Goal: Task Accomplishment & Management: Manage account settings

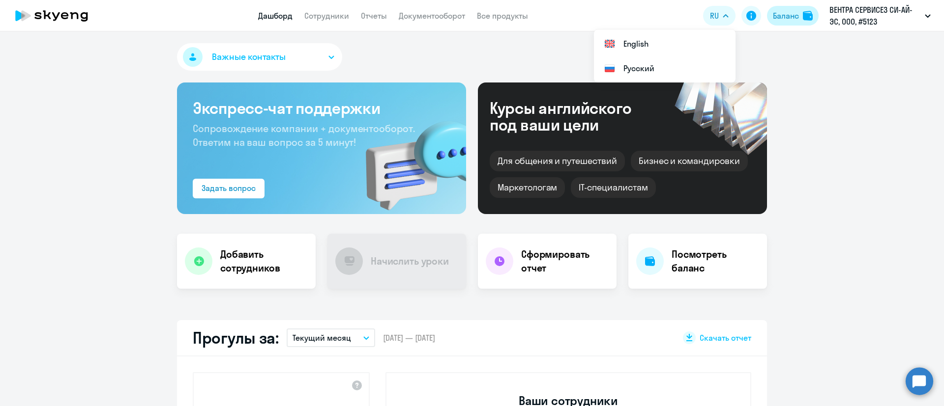
click at [797, 14] on div "Баланс" at bounding box center [786, 16] width 26 height 12
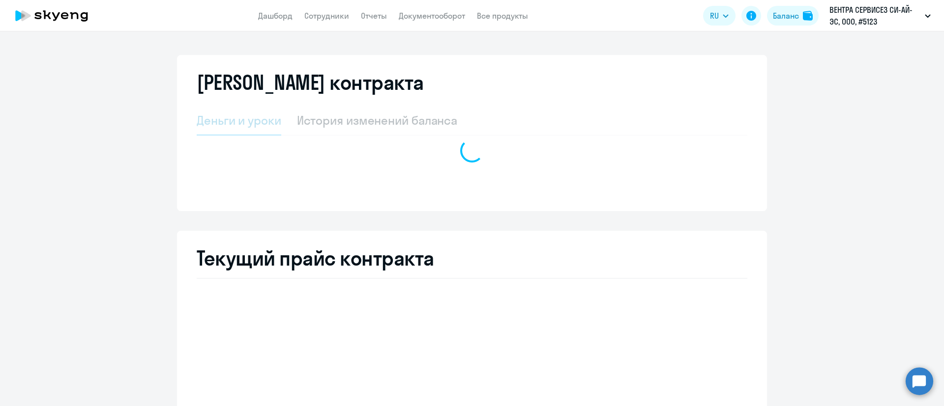
select select "english_adult_not_native_speaker"
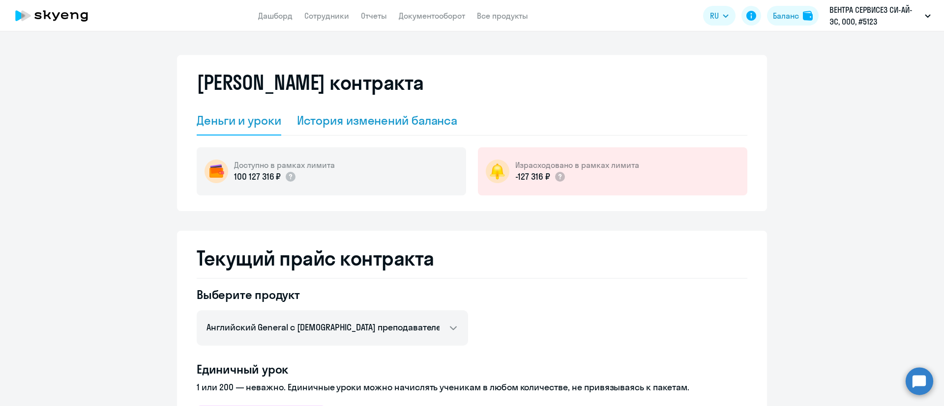
click at [360, 113] on div "История изменений баланса" at bounding box center [377, 121] width 161 height 16
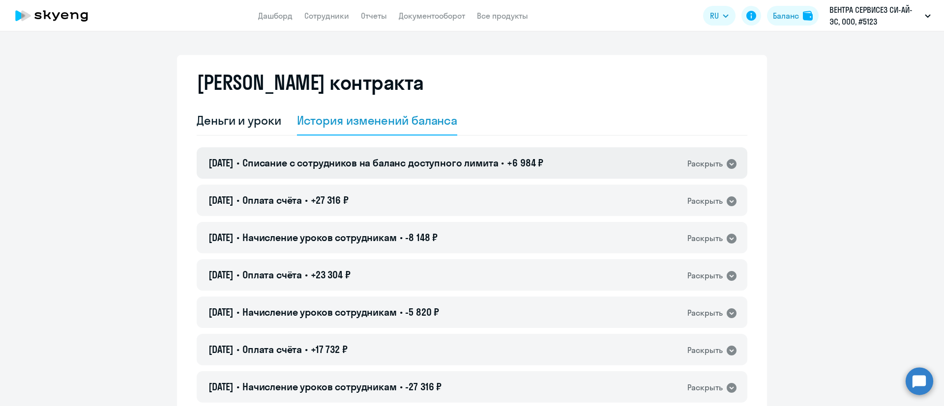
click at [495, 157] on span "Списание с сотрудников на баланс доступного лимита" at bounding box center [370, 163] width 256 height 12
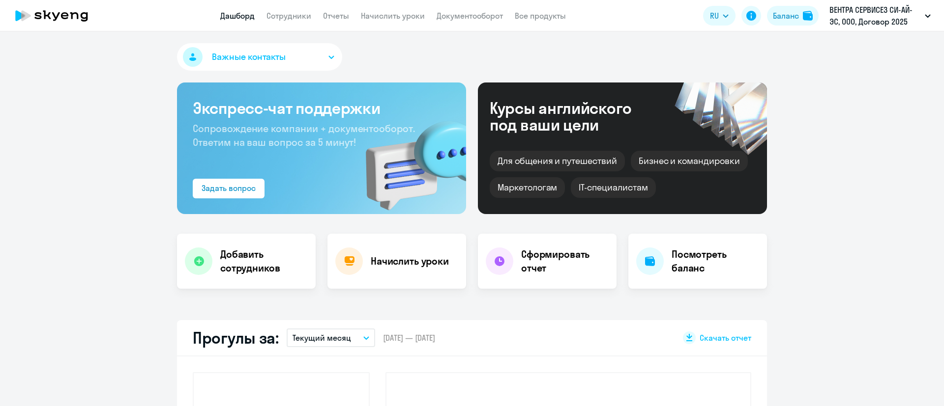
select select "30"
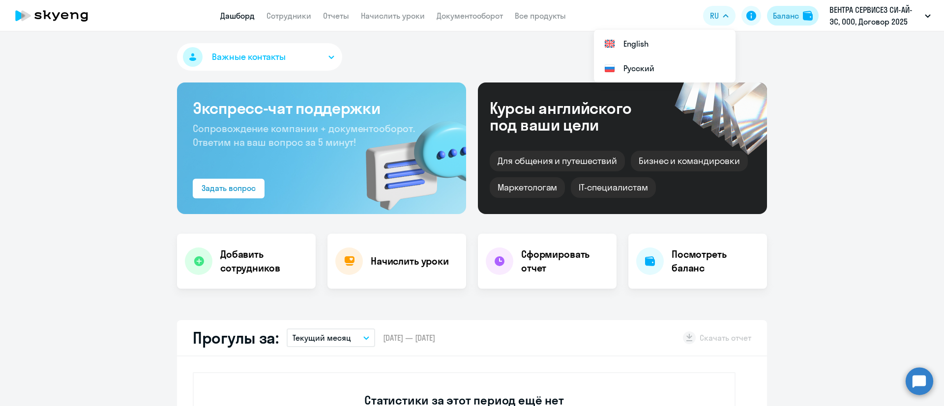
click at [802, 17] on button "Баланс" at bounding box center [793, 16] width 52 height 20
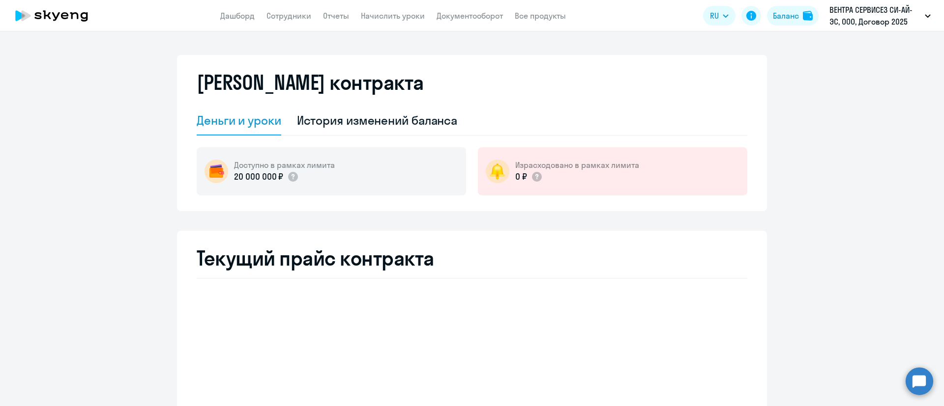
select select "english_adult_not_native_speaker"
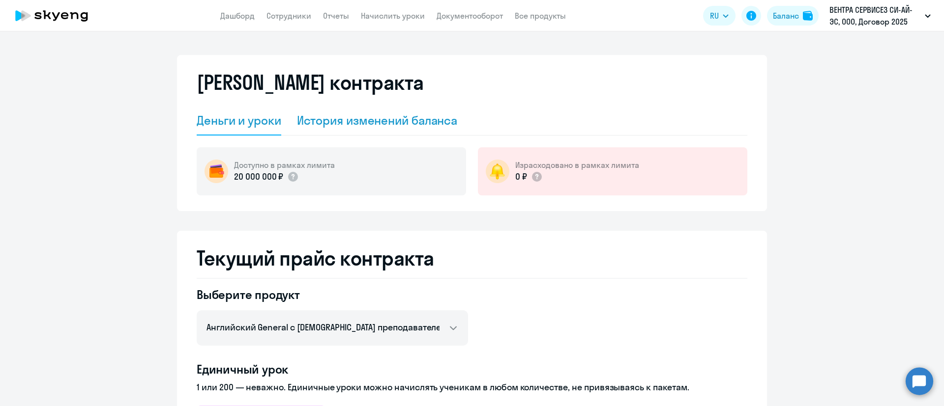
click at [375, 120] on div "История изменений баланса" at bounding box center [377, 121] width 161 height 16
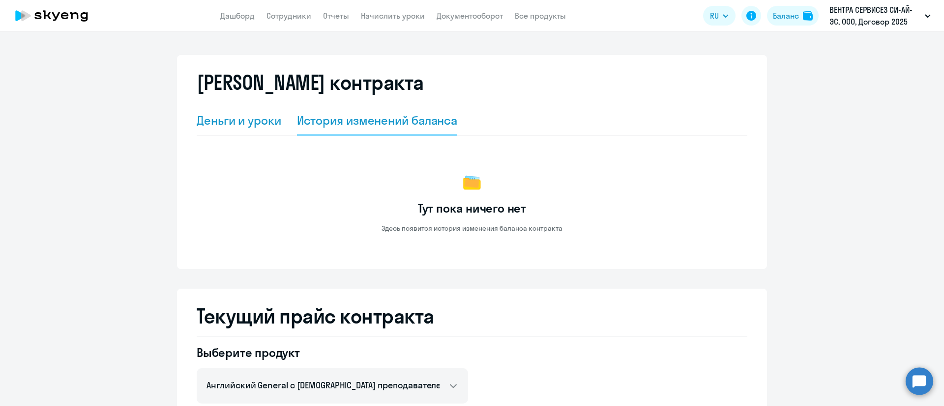
click at [233, 123] on div "Деньги и уроки" at bounding box center [239, 121] width 85 height 16
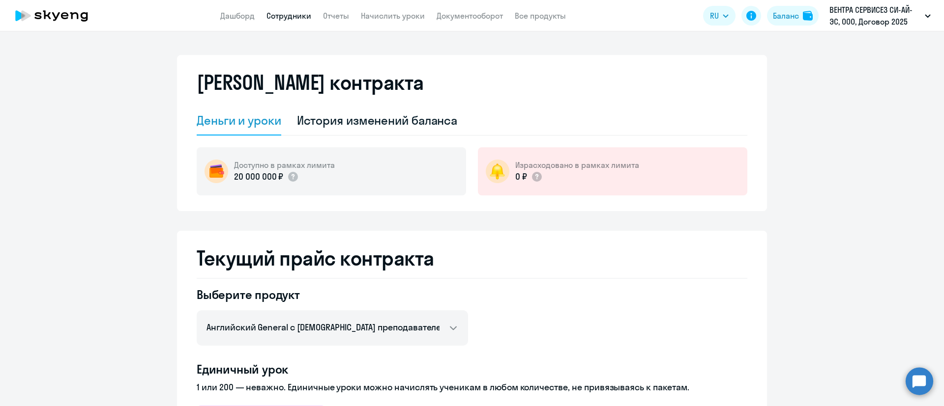
click at [296, 12] on link "Сотрудники" at bounding box center [288, 16] width 45 height 10
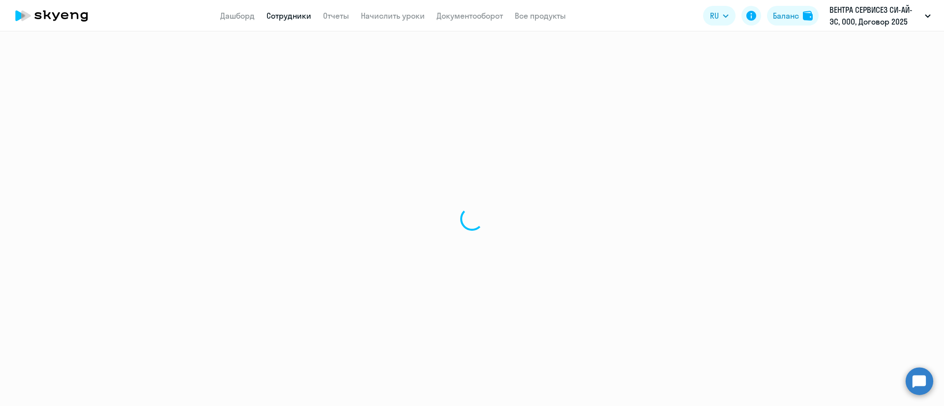
select select "30"
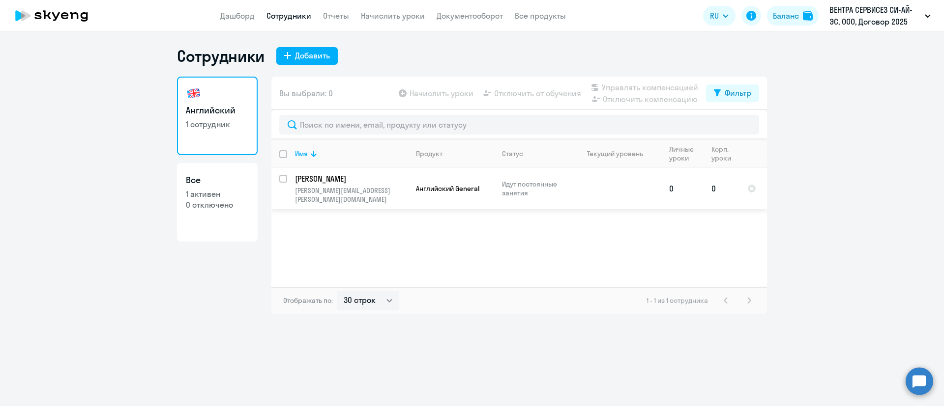
click at [285, 180] on input "select row 40644916" at bounding box center [289, 185] width 20 height 20
checkbox input "true"
click at [444, 94] on span "Начислить уроки" at bounding box center [441, 93] width 64 height 12
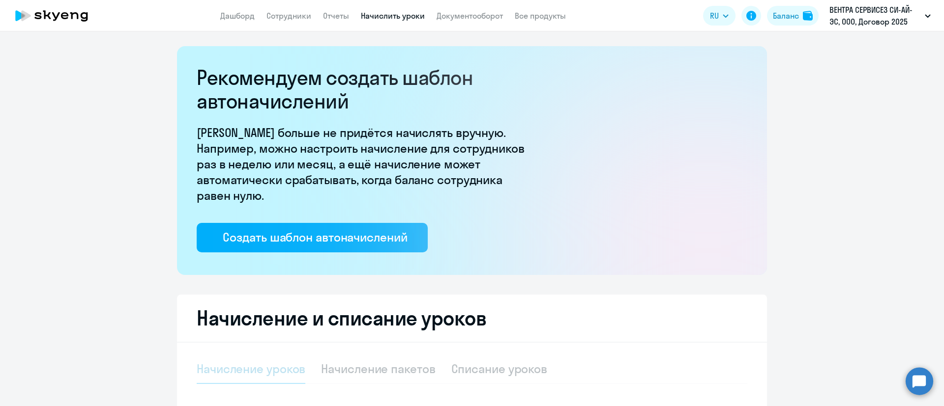
select select "10"
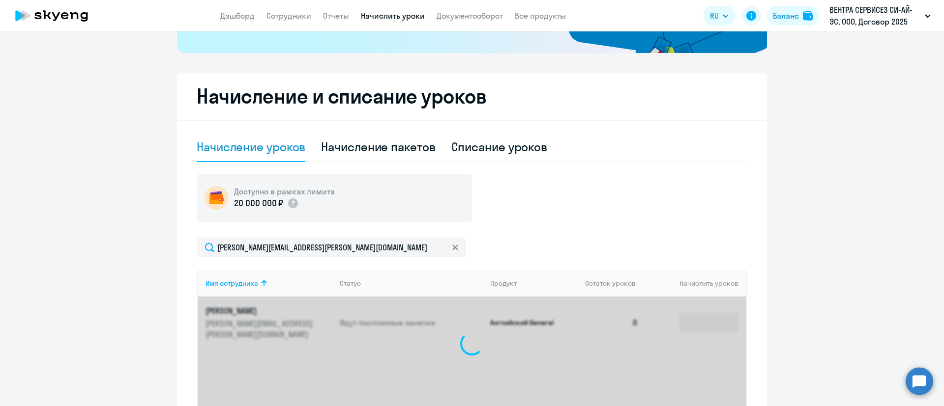
scroll to position [316, 0]
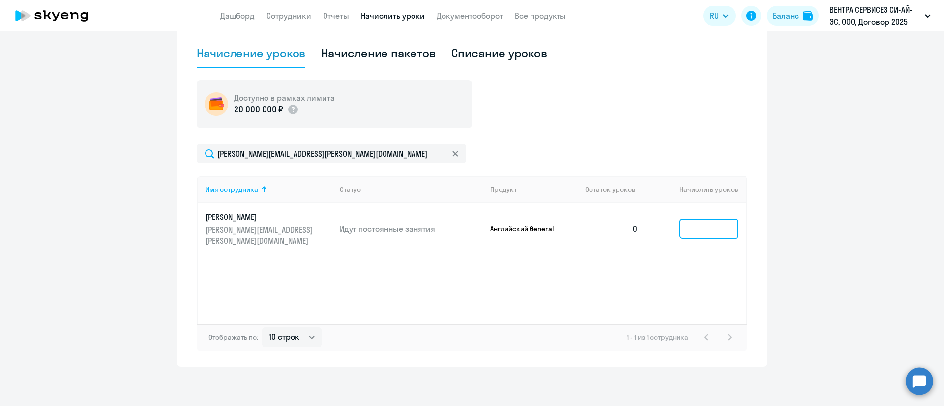
click at [716, 234] on input at bounding box center [708, 229] width 59 height 20
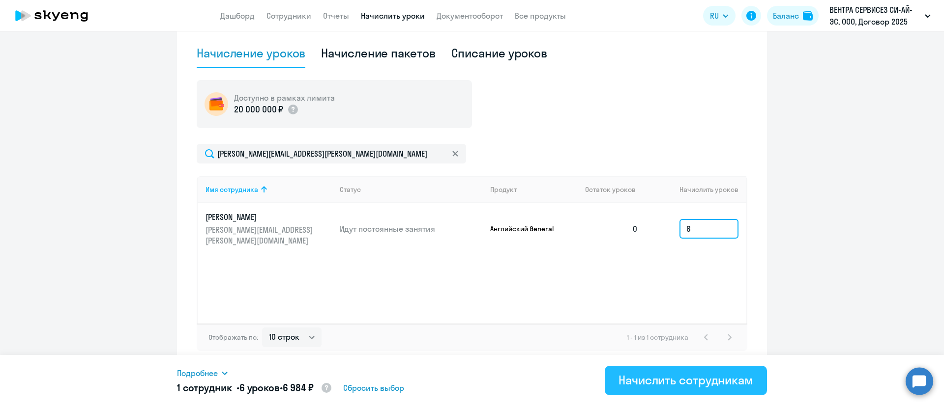
type input "6"
click at [676, 382] on div "Начислить сотрудникам" at bounding box center [685, 381] width 135 height 16
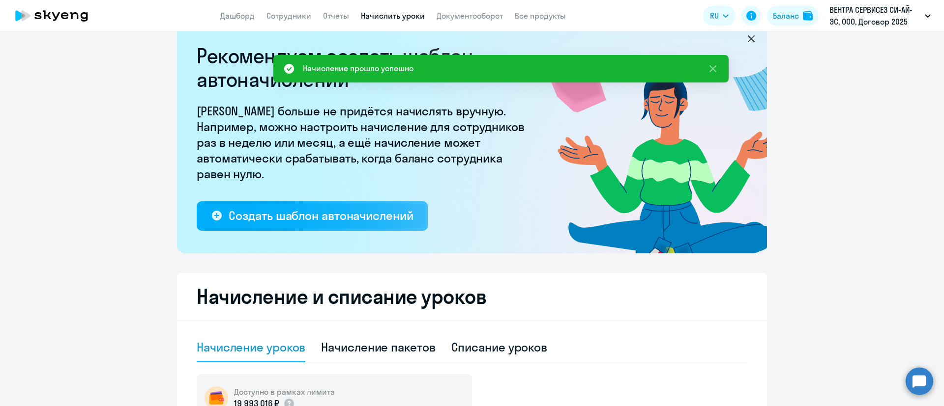
scroll to position [0, 0]
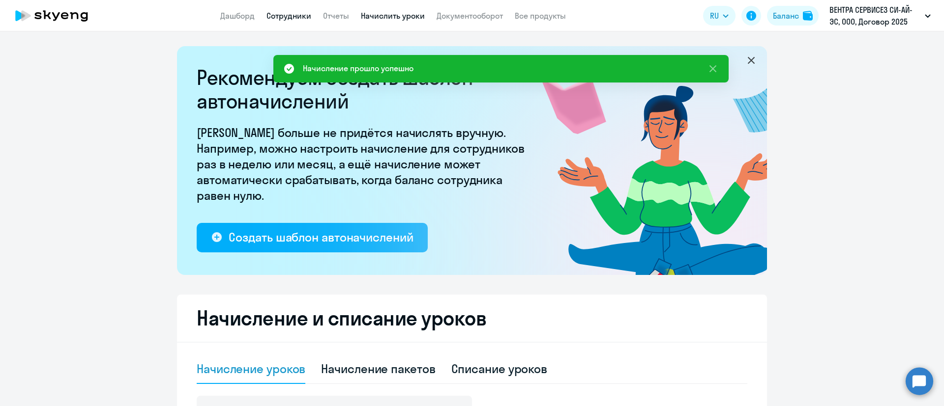
click at [298, 11] on link "Сотрудники" at bounding box center [288, 16] width 45 height 10
select select "30"
